Goal: Task Accomplishment & Management: Use online tool/utility

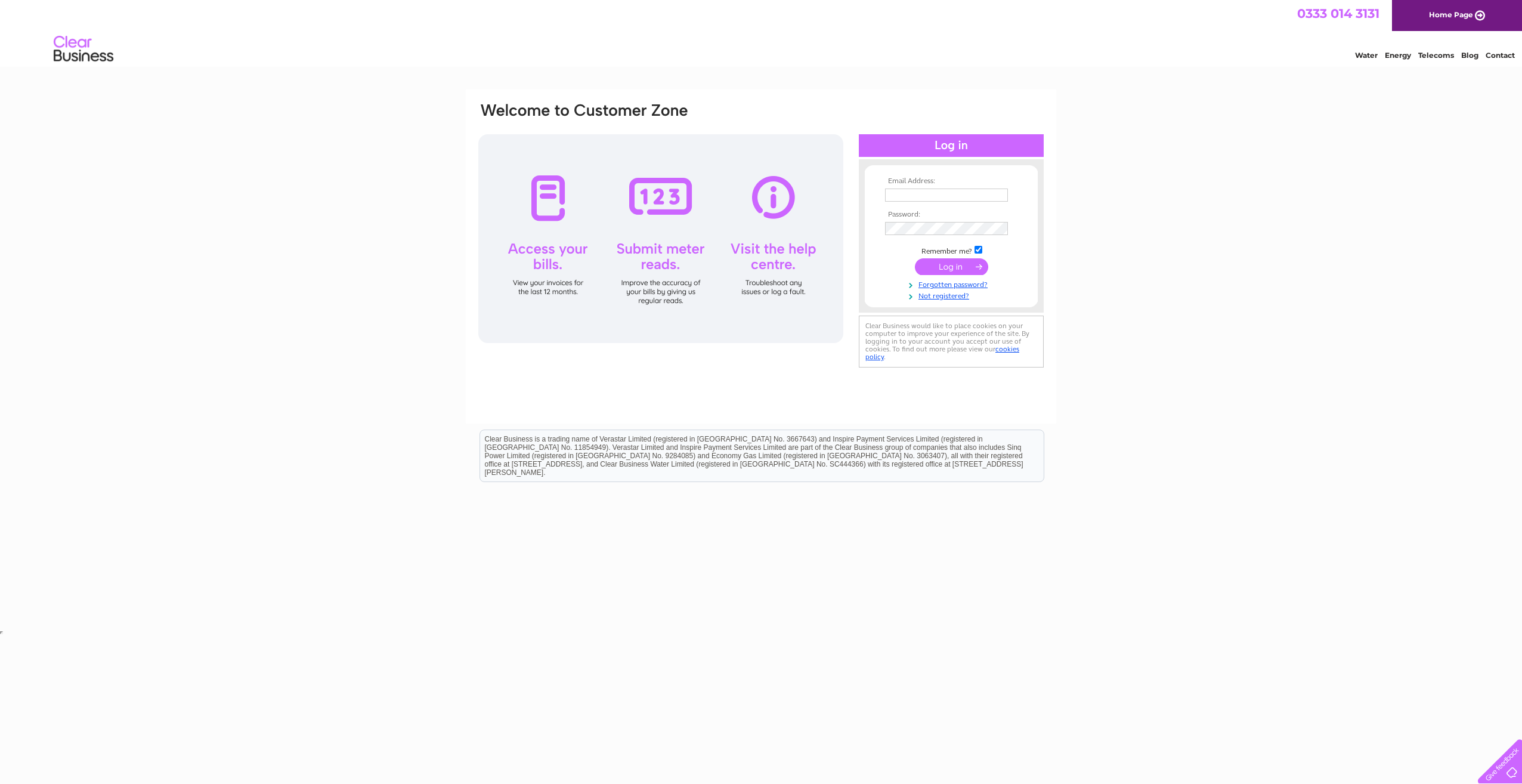
type input "accounts@chhca.co.uk"
click at [949, 272] on input "submit" at bounding box center [951, 266] width 74 height 17
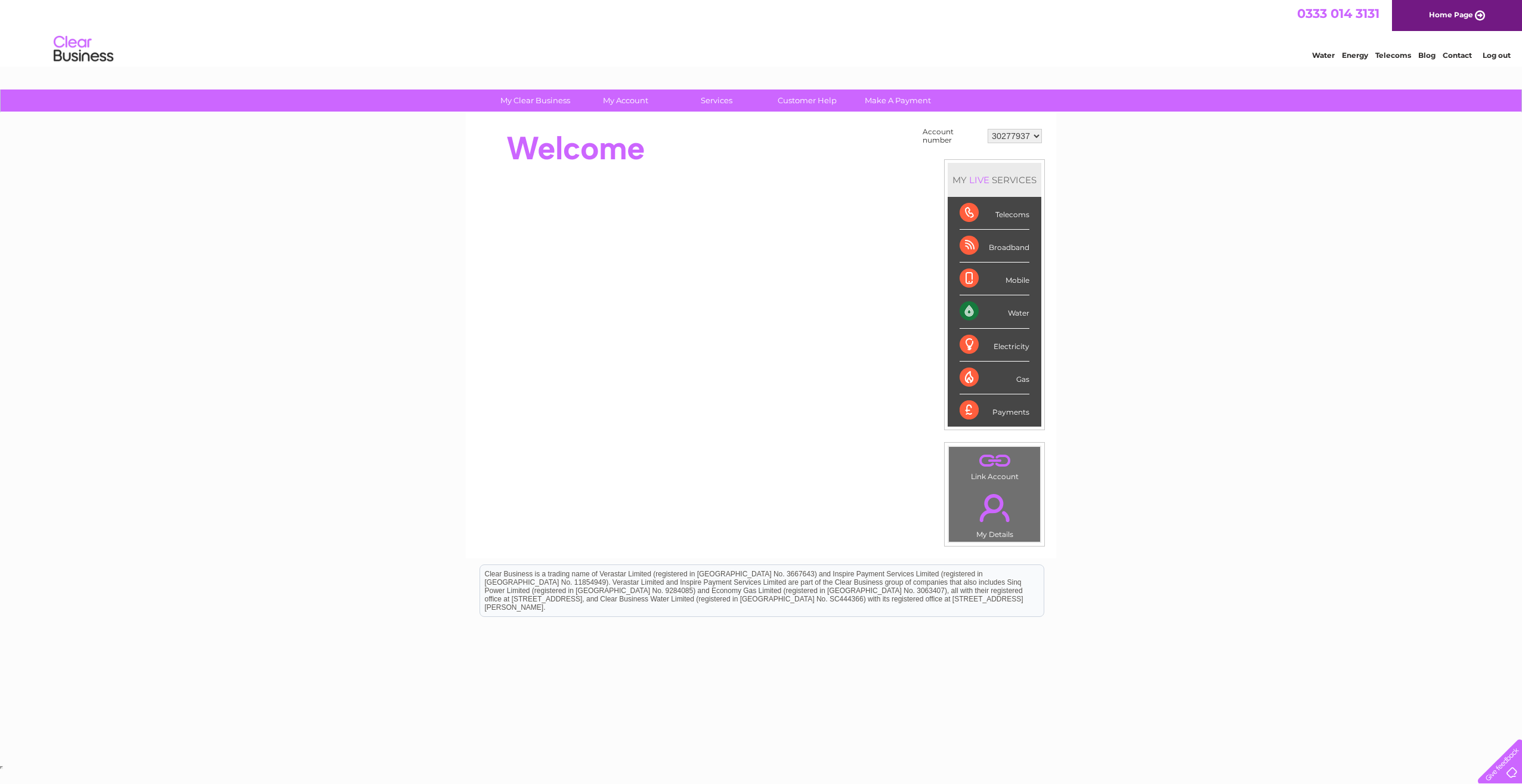
click at [1016, 316] on div "Water" at bounding box center [994, 311] width 70 height 32
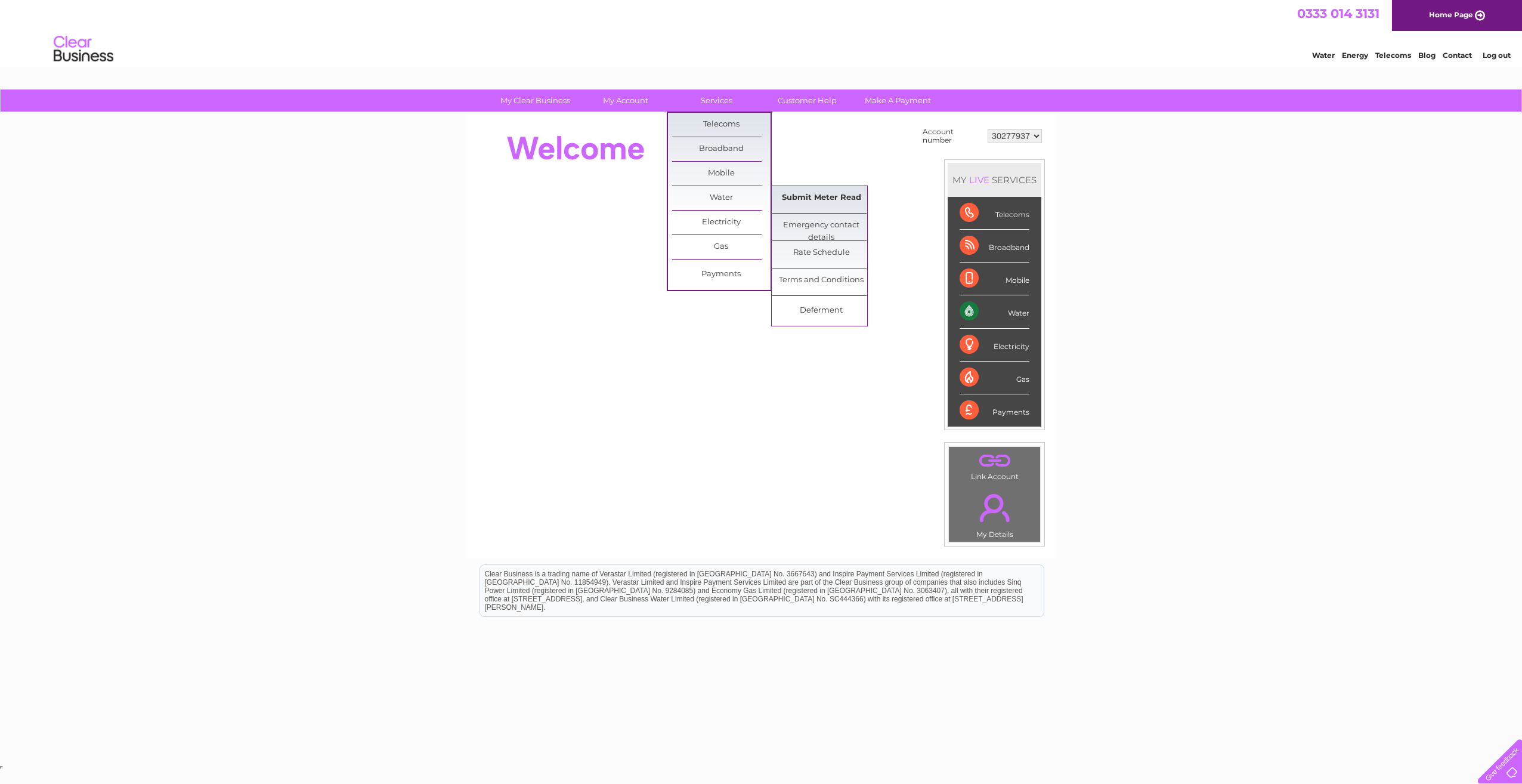
click at [813, 195] on link "Submit Meter Read" at bounding box center [822, 198] width 98 height 24
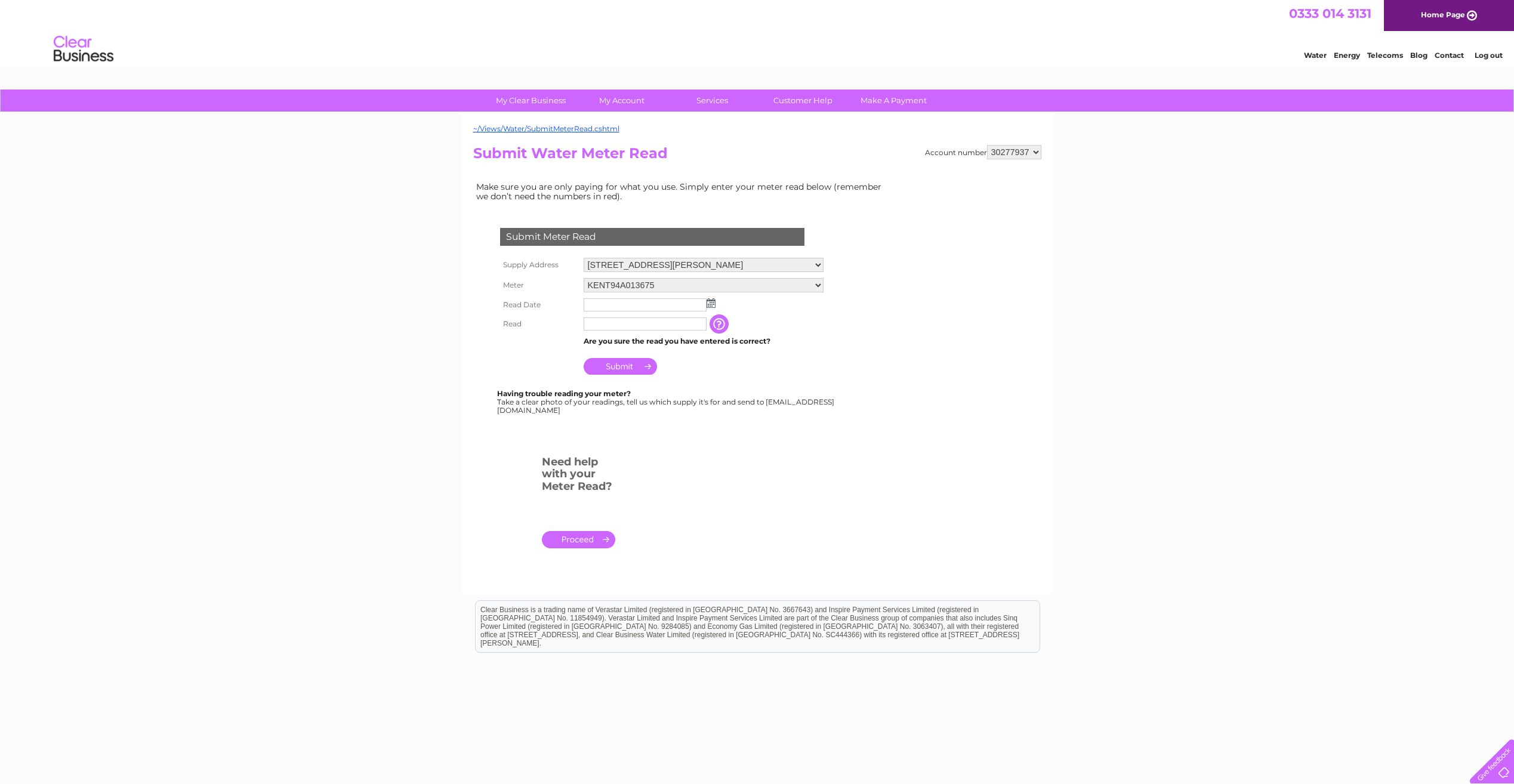
click at [709, 303] on img at bounding box center [711, 302] width 9 height 9
click at [695, 406] on link "29" at bounding box center [688, 408] width 17 height 12
type input "[DATE]"
click at [631, 325] on input "text" at bounding box center [646, 325] width 124 height 14
type input "937"
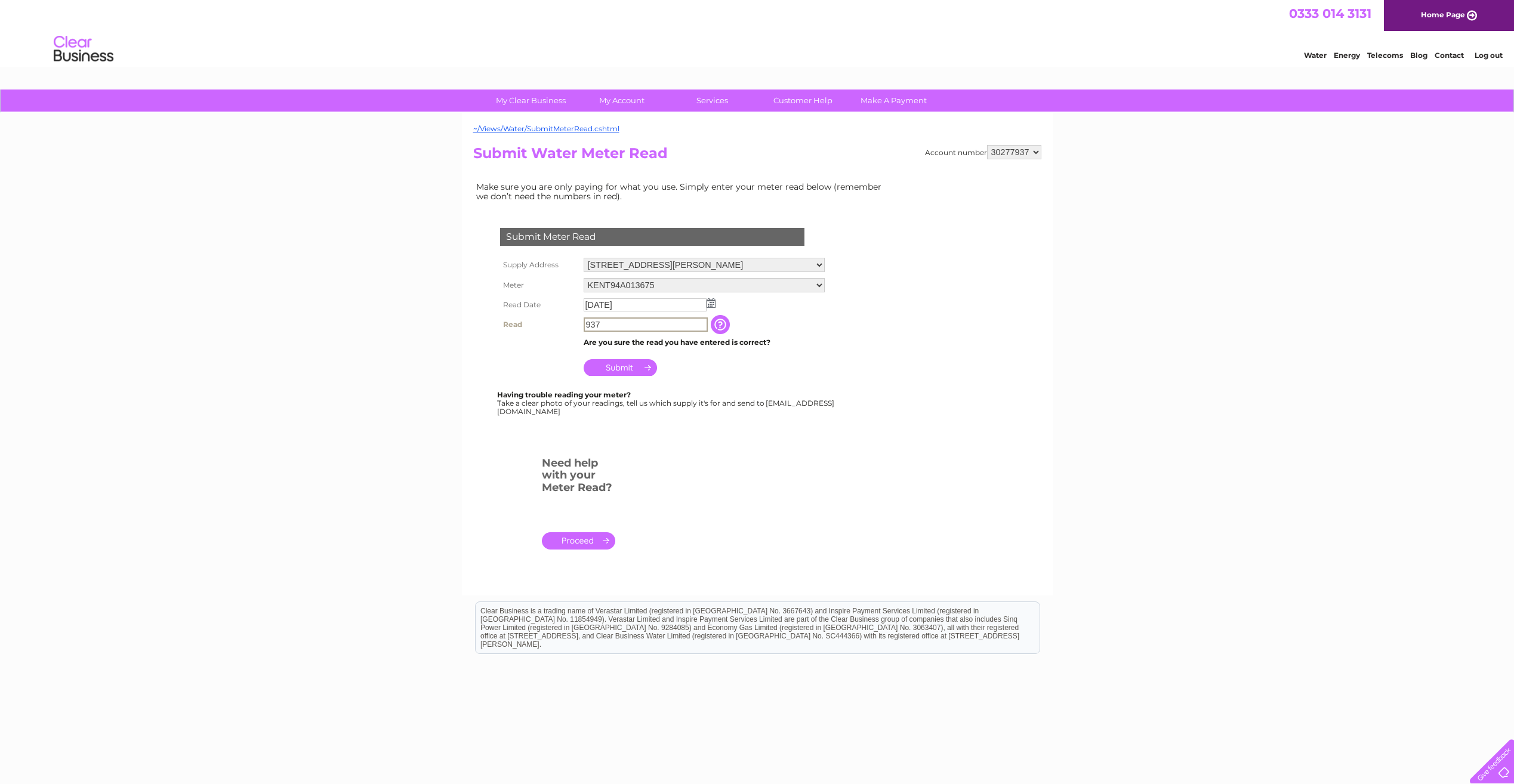
click at [626, 361] on input "Submit" at bounding box center [621, 367] width 74 height 17
